Goal: Use online tool/utility

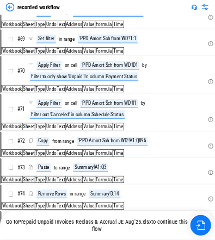
scroll to position [3761, 0]
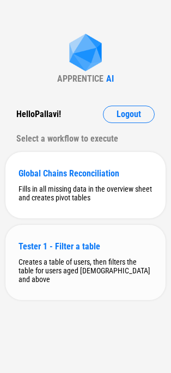
click at [60, 253] on div "Tester 1 - Filter a table Creates a table of users, then filters the table for …" at bounding box center [85, 262] width 160 height 75
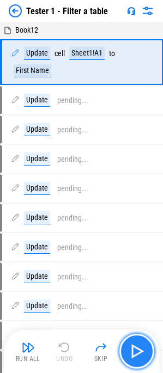
click at [135, 358] on img "button" at bounding box center [136, 350] width 17 height 17
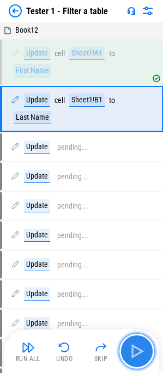
click at [135, 358] on img "button" at bounding box center [136, 350] width 17 height 17
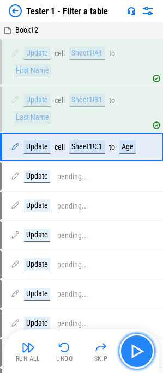
click at [135, 358] on img "button" at bounding box center [136, 350] width 17 height 17
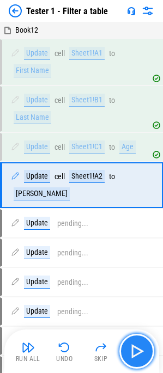
click at [135, 358] on img "button" at bounding box center [136, 350] width 17 height 17
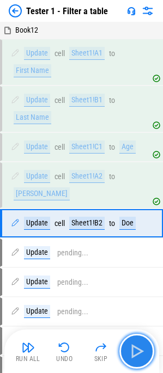
click at [135, 358] on img "button" at bounding box center [136, 350] width 17 height 17
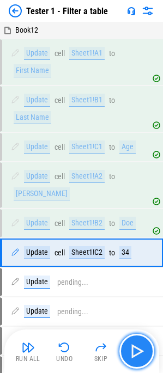
click at [135, 358] on img "button" at bounding box center [136, 350] width 17 height 17
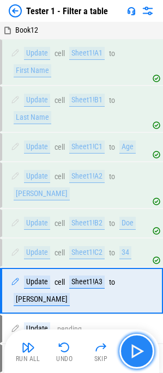
click at [135, 358] on img "button" at bounding box center [136, 350] width 17 height 17
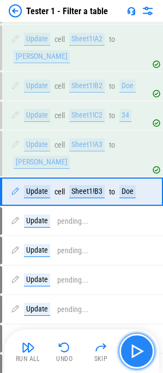
click at [135, 358] on img "button" at bounding box center [136, 350] width 17 height 17
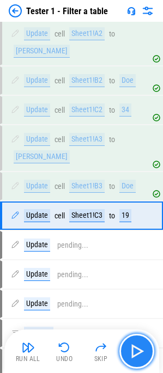
click at [135, 358] on img "button" at bounding box center [136, 350] width 17 height 17
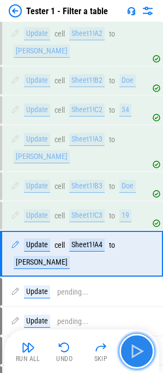
click at [135, 358] on img "button" at bounding box center [136, 350] width 17 height 17
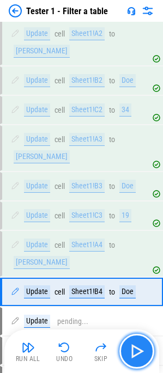
click at [135, 358] on img "button" at bounding box center [136, 350] width 17 height 17
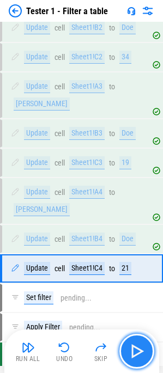
scroll to position [243, 0]
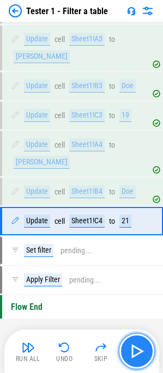
click at [135, 358] on img "button" at bounding box center [136, 350] width 17 height 17
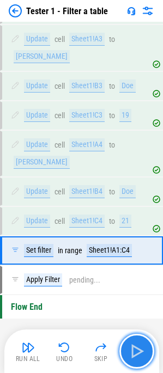
click at [135, 358] on img "button" at bounding box center [136, 350] width 17 height 17
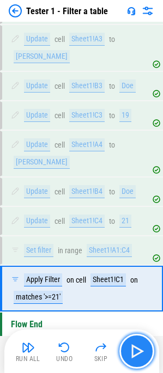
click at [135, 358] on img "button" at bounding box center [136, 350] width 17 height 17
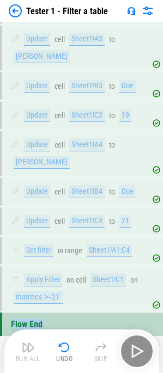
click at [135, 358] on div "Run All Undo Skip" at bounding box center [83, 351] width 144 height 35
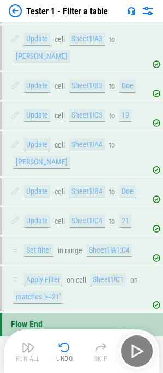
click at [134, 357] on div "Run All Undo Skip" at bounding box center [83, 351] width 144 height 35
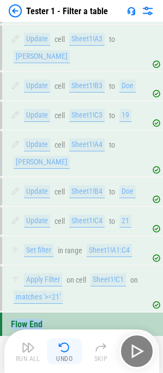
click at [68, 350] on img "button" at bounding box center [64, 347] width 13 height 13
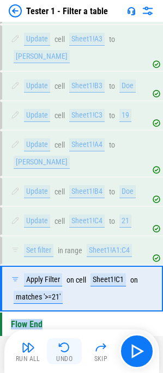
click at [68, 350] on img "button" at bounding box center [64, 347] width 13 height 13
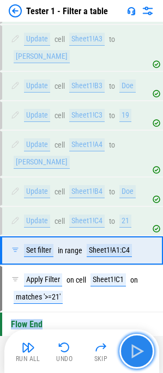
click at [138, 344] on img "button" at bounding box center [136, 350] width 17 height 17
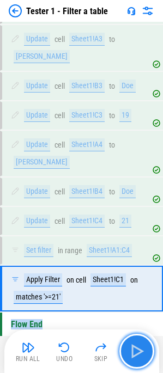
click at [138, 344] on img "button" at bounding box center [136, 350] width 17 height 17
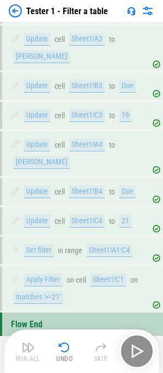
click at [138, 344] on div "Run All Undo Skip" at bounding box center [83, 351] width 144 height 35
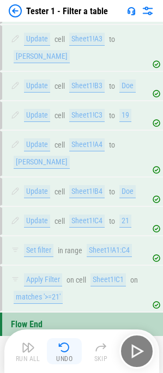
click at [59, 354] on button "Undo" at bounding box center [64, 351] width 35 height 26
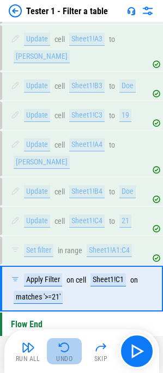
click at [59, 354] on button "Undo" at bounding box center [64, 351] width 35 height 26
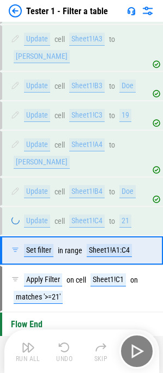
click at [59, 354] on button "Undo" at bounding box center [64, 351] width 35 height 26
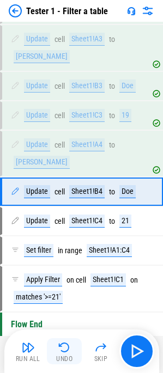
click at [59, 354] on button "Undo" at bounding box center [64, 351] width 35 height 26
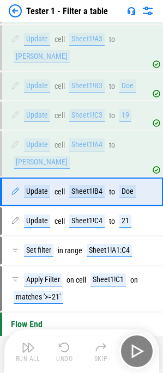
click at [59, 354] on button "Undo" at bounding box center [64, 351] width 35 height 26
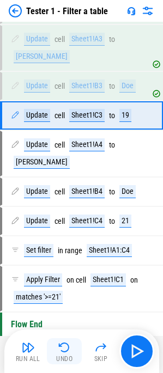
click at [59, 354] on button "Undo" at bounding box center [64, 351] width 35 height 26
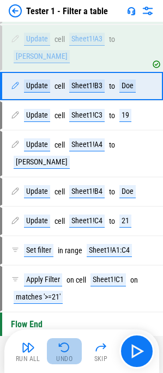
click at [59, 354] on button "Undo" at bounding box center [64, 351] width 35 height 26
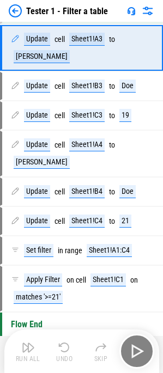
click at [59, 354] on button "Undo" at bounding box center [64, 351] width 35 height 26
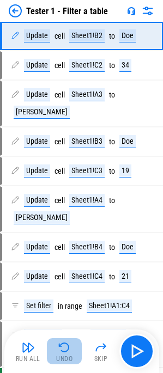
click at [59, 354] on button "Undo" at bounding box center [64, 351] width 35 height 26
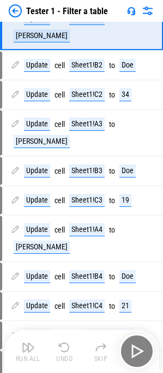
click at [59, 354] on button "Undo" at bounding box center [64, 351] width 35 height 26
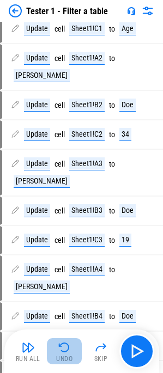
click at [59, 354] on button "Undo" at bounding box center [64, 351] width 35 height 26
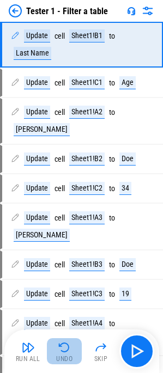
click at [59, 354] on div "Run All Undo Skip" at bounding box center [83, 351] width 144 height 35
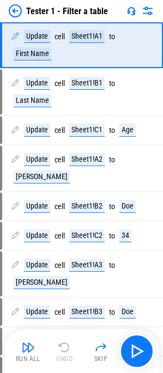
scroll to position [0, 0]
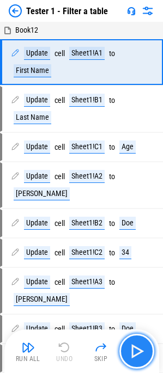
click at [139, 347] on img "button" at bounding box center [136, 350] width 17 height 17
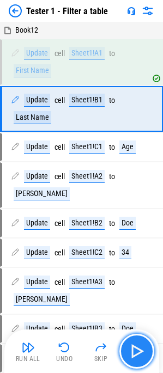
click at [139, 347] on img "button" at bounding box center [136, 350] width 17 height 17
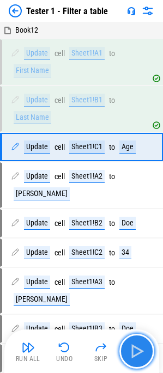
click at [139, 347] on img "button" at bounding box center [136, 350] width 17 height 17
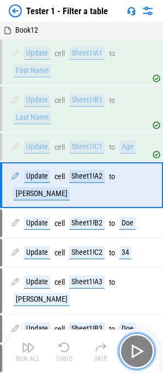
click at [138, 348] on img "button" at bounding box center [136, 350] width 17 height 17
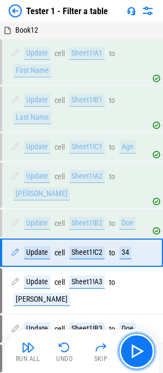
click at [137, 348] on img "button" at bounding box center [136, 350] width 17 height 17
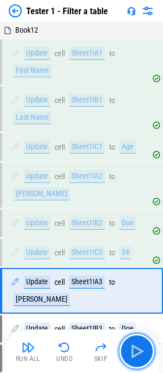
click at [137, 348] on img "button" at bounding box center [136, 350] width 17 height 17
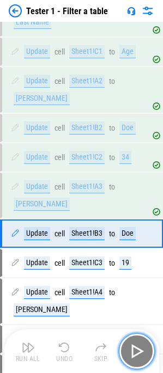
click at [137, 348] on img "button" at bounding box center [136, 350] width 17 height 17
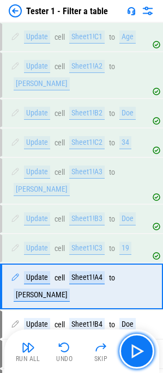
click at [137, 348] on img "button" at bounding box center [136, 350] width 17 height 17
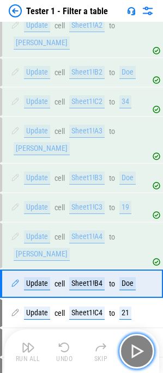
click at [137, 348] on img "button" at bounding box center [136, 350] width 17 height 17
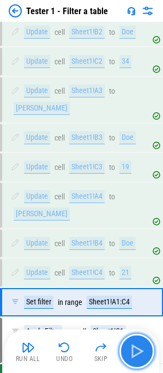
click at [137, 348] on img "button" at bounding box center [136, 350] width 17 height 17
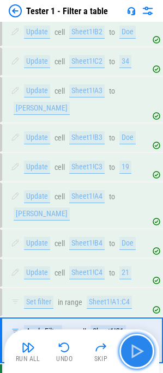
click at [137, 348] on img "button" at bounding box center [136, 350] width 17 height 17
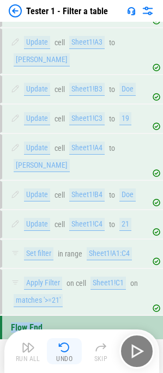
click at [73, 354] on button "Undo" at bounding box center [64, 351] width 35 height 26
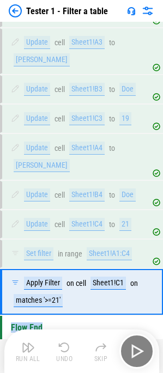
click at [73, 354] on button "Undo" at bounding box center [64, 351] width 35 height 26
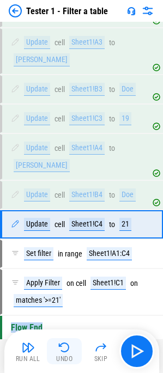
click at [73, 354] on button "Undo" at bounding box center [64, 351] width 35 height 26
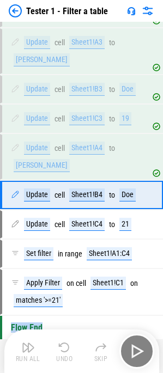
click at [73, 354] on button "Undo" at bounding box center [64, 351] width 35 height 26
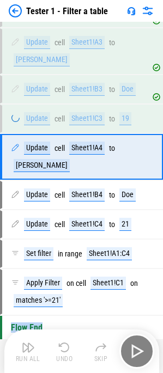
click at [73, 354] on button "Undo" at bounding box center [64, 351] width 35 height 26
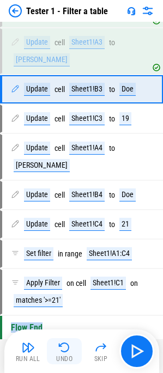
click at [73, 354] on button "Undo" at bounding box center [64, 351] width 35 height 26
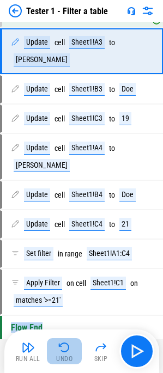
click at [73, 354] on button "Undo" at bounding box center [64, 351] width 35 height 26
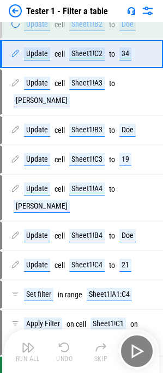
click at [73, 354] on button "Undo" at bounding box center [64, 351] width 35 height 26
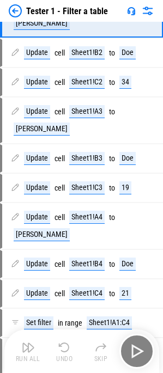
click at [73, 354] on button "Undo" at bounding box center [64, 351] width 35 height 26
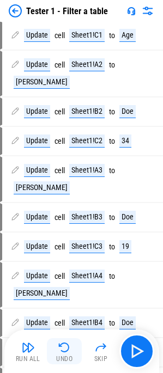
click at [73, 354] on button "Undo" at bounding box center [64, 351] width 35 height 26
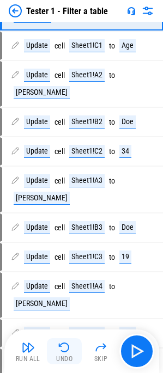
click at [73, 354] on div "Run All Undo Skip" at bounding box center [83, 351] width 144 height 35
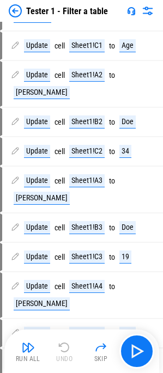
scroll to position [1, 0]
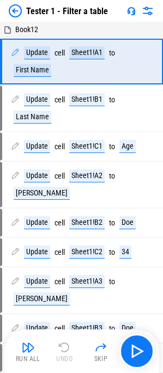
click at [73, 354] on div "Run All Undo Skip" at bounding box center [83, 351] width 144 height 35
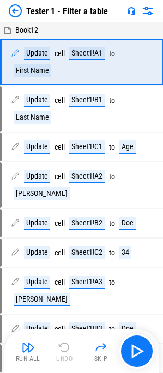
click at [12, 12] on img at bounding box center [15, 10] width 13 height 13
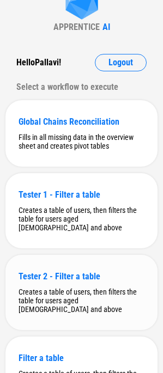
scroll to position [102, 0]
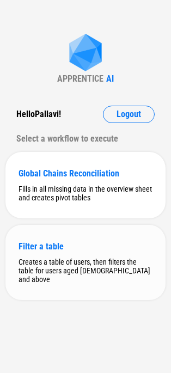
click at [76, 248] on div "Filter a table" at bounding box center [85, 246] width 134 height 10
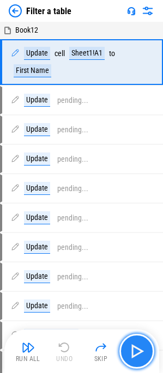
click at [146, 349] on button "button" at bounding box center [136, 351] width 35 height 35
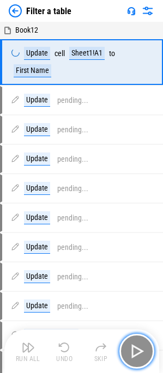
click at [146, 349] on button "button" at bounding box center [136, 351] width 35 height 35
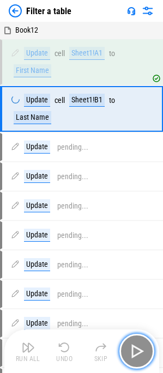
click at [146, 349] on button "button" at bounding box center [136, 351] width 35 height 35
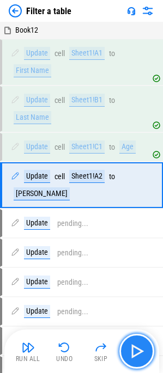
click at [146, 349] on button "button" at bounding box center [136, 351] width 35 height 35
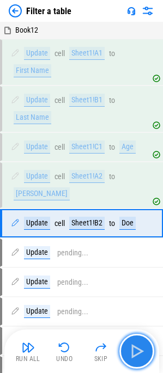
click at [146, 349] on button "button" at bounding box center [136, 351] width 35 height 35
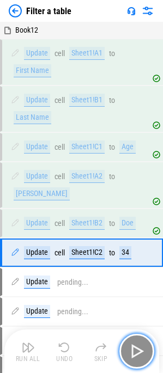
click at [146, 349] on button "button" at bounding box center [136, 351] width 35 height 35
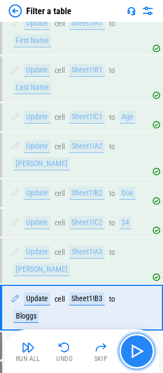
click at [146, 349] on button "button" at bounding box center [136, 351] width 35 height 35
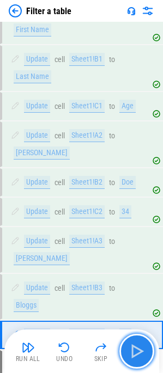
click at [146, 349] on button "button" at bounding box center [136, 351] width 35 height 35
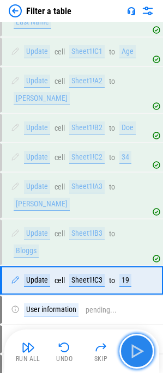
click at [146, 349] on button "button" at bounding box center [136, 351] width 35 height 35
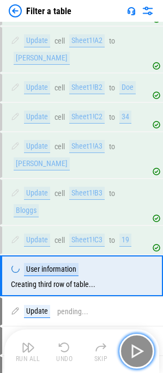
click at [146, 349] on button "button" at bounding box center [136, 351] width 35 height 35
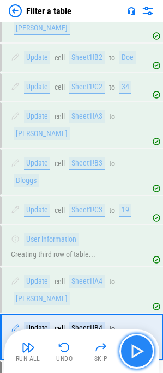
click at [146, 349] on button "button" at bounding box center [136, 351] width 35 height 35
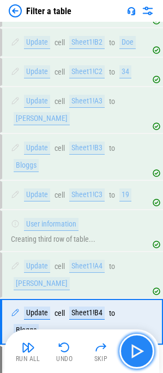
click at [146, 349] on button "button" at bounding box center [136, 351] width 35 height 35
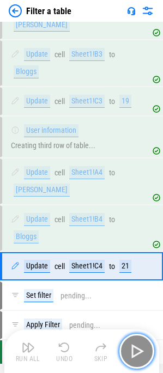
click at [146, 349] on button "button" at bounding box center [136, 351] width 35 height 35
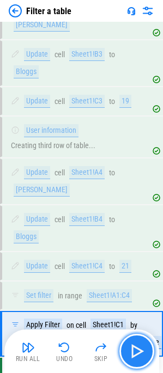
scroll to position [280, 0]
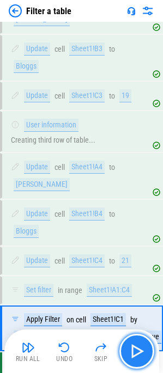
click at [146, 349] on button "button" at bounding box center [136, 351] width 35 height 35
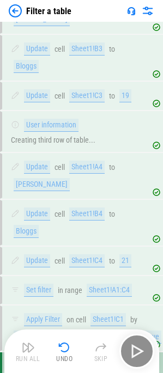
click at [146, 349] on div "Run All Undo Skip" at bounding box center [83, 351] width 144 height 35
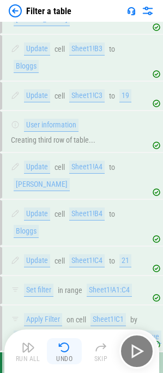
click at [60, 351] on img "button" at bounding box center [64, 347] width 13 height 13
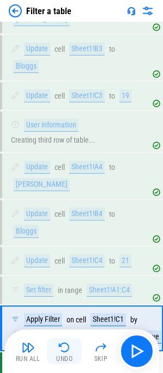
click at [60, 351] on img "button" at bounding box center [64, 347] width 13 height 13
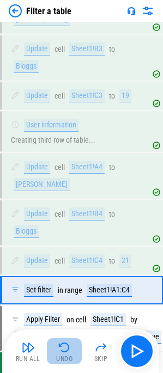
click at [60, 351] on img "button" at bounding box center [64, 347] width 13 height 13
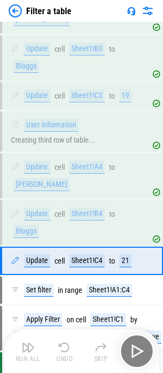
click at [60, 351] on div "Run All Undo Skip" at bounding box center [83, 351] width 144 height 35
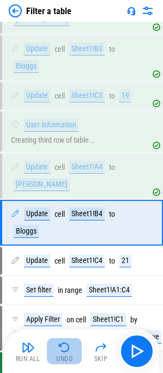
click at [60, 351] on img "button" at bounding box center [64, 347] width 13 height 13
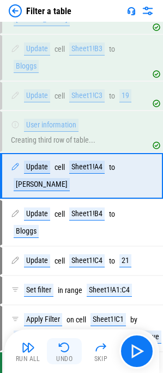
click at [60, 351] on img "button" at bounding box center [64, 347] width 13 height 13
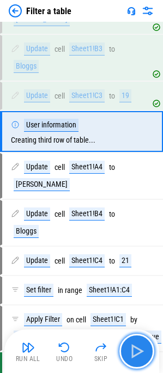
click at [137, 353] on img "button" at bounding box center [136, 350] width 17 height 17
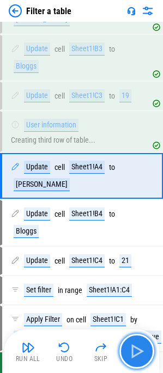
click at [137, 353] on img "button" at bounding box center [136, 350] width 17 height 17
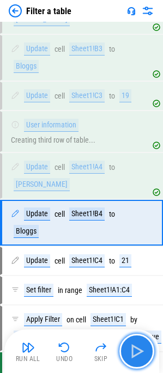
click at [137, 353] on img "button" at bounding box center [136, 350] width 17 height 17
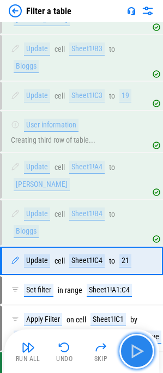
click at [137, 353] on img "button" at bounding box center [136, 350] width 17 height 17
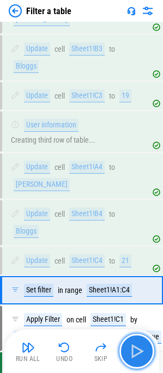
click at [137, 353] on img "button" at bounding box center [136, 350] width 17 height 17
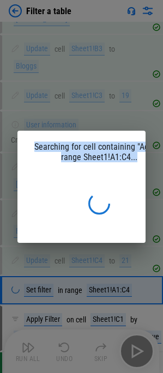
click at [137, 353] on div "Searching for cell containing "Age" in range Sheet1!A1:C4..." at bounding box center [81, 186] width 163 height 373
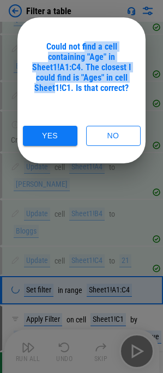
drag, startPoint x: 77, startPoint y: 73, endPoint x: 53, endPoint y: 97, distance: 34.2
click at [54, 99] on div "Could not find a cell containing "Age" in Sheet1!A1:C4. The closest I could fin…" at bounding box center [81, 93] width 102 height 104
click at [50, 89] on div "Could not find a cell containing "Age" in Sheet1!A1:C4. The closest I could fin…" at bounding box center [81, 67] width 102 height 52
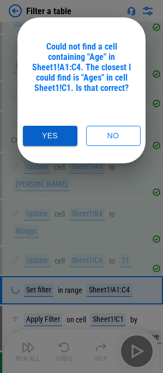
click at [42, 130] on button "Yes" at bounding box center [50, 136] width 54 height 20
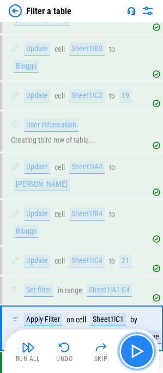
click at [126, 347] on button "button" at bounding box center [136, 351] width 35 height 35
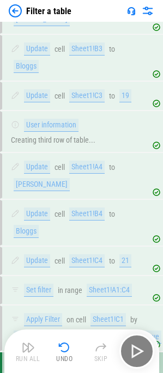
click at [132, 351] on div "Run All Undo Skip" at bounding box center [83, 351] width 144 height 35
click at [7, 16] on div "Filter a table" at bounding box center [81, 11] width 163 height 22
click at [16, 12] on img at bounding box center [15, 10] width 13 height 13
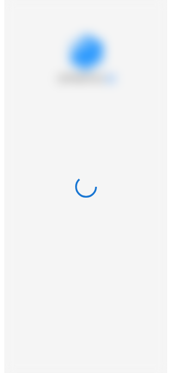
scroll to position [0, 0]
